Goal: Information Seeking & Learning: Learn about a topic

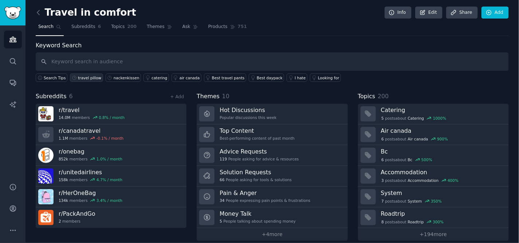
click at [84, 75] on div "travel pillow" at bounding box center [89, 77] width 23 height 5
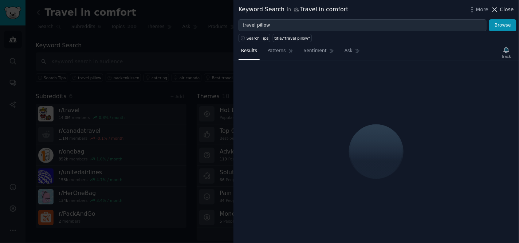
click at [505, 12] on span "Close" at bounding box center [507, 10] width 14 height 8
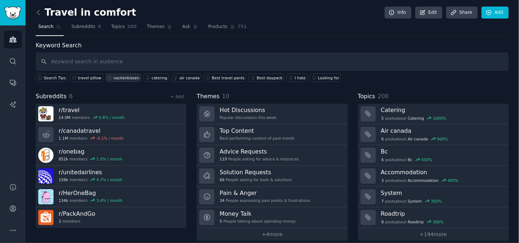
click at [115, 80] on link "nackenkissen" at bounding box center [123, 78] width 35 height 8
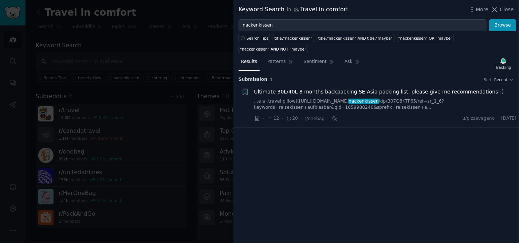
drag, startPoint x: 503, startPoint y: 10, endPoint x: 477, endPoint y: 17, distance: 26.8
click at [503, 10] on span "Close" at bounding box center [507, 10] width 14 height 8
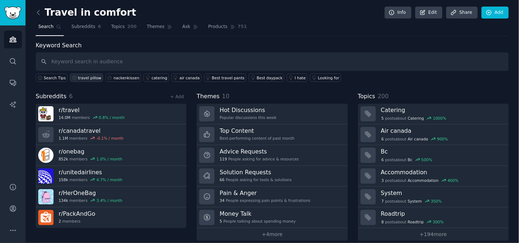
click at [84, 78] on div "travel pillow" at bounding box center [89, 77] width 23 height 5
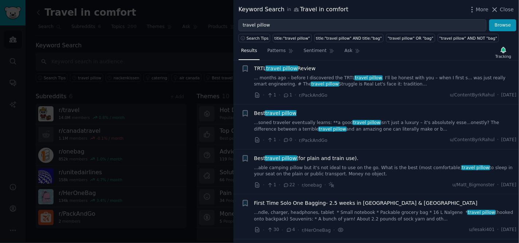
scroll to position [162, 0]
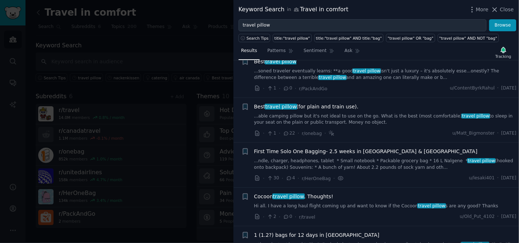
click at [388, 72] on link "...soned traveler eventually learns: **a good travel pillow isn't just a luxury…" at bounding box center [385, 74] width 263 height 13
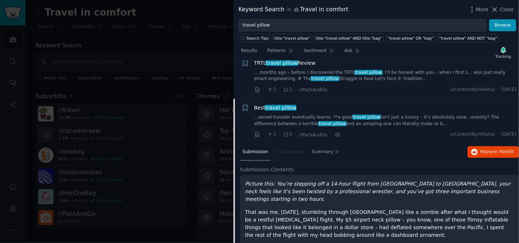
scroll to position [114, 0]
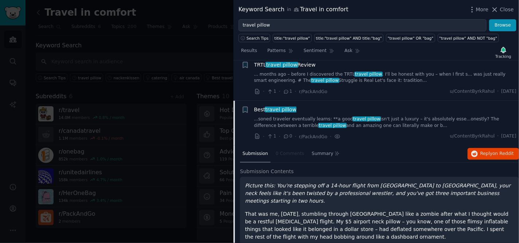
click at [403, 143] on li "+ Best travel pillow ...soned traveler eventually learns: **a good travel pillo…" at bounding box center [375, 123] width 285 height 45
click at [259, 154] on span "Submission" at bounding box center [255, 154] width 25 height 7
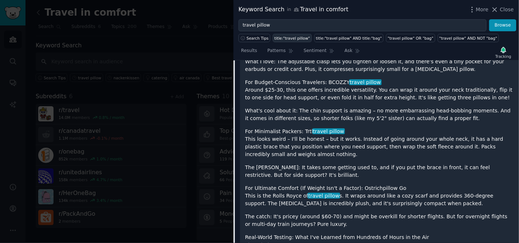
scroll to position [801, 0]
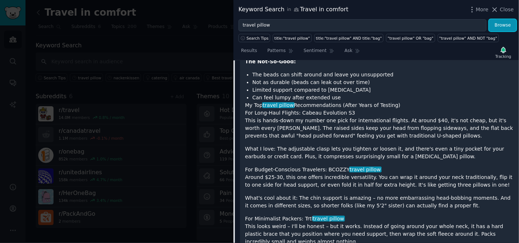
drag, startPoint x: 494, startPoint y: 27, endPoint x: 425, endPoint y: 47, distance: 72.6
click at [494, 27] on button "Browse" at bounding box center [502, 25] width 27 height 12
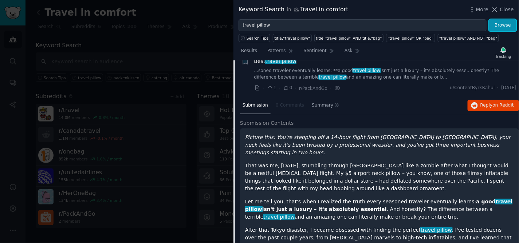
scroll to position [121, 0]
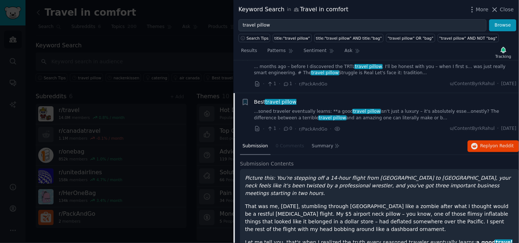
click at [431, 113] on link "...soned traveler eventually learns: **a good travel pillow isn't just a luxury…" at bounding box center [385, 115] width 263 height 13
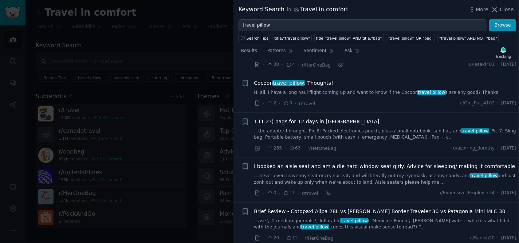
scroll to position [316, 0]
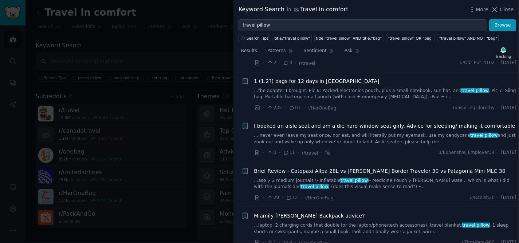
click at [425, 128] on span "I booked an aisle seat and am a die hard window seat girly. Advice for sleeping…" at bounding box center [384, 126] width 261 height 8
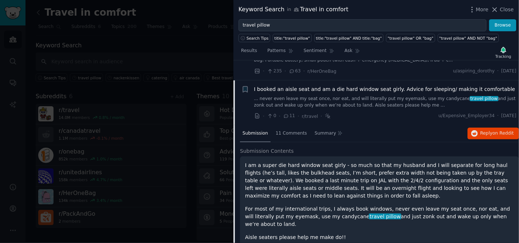
scroll to position [372, 0]
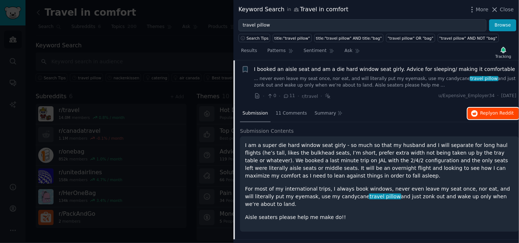
click at [497, 111] on span "on Reddit" at bounding box center [503, 113] width 21 height 5
